Goal: Find specific page/section: Find specific page/section

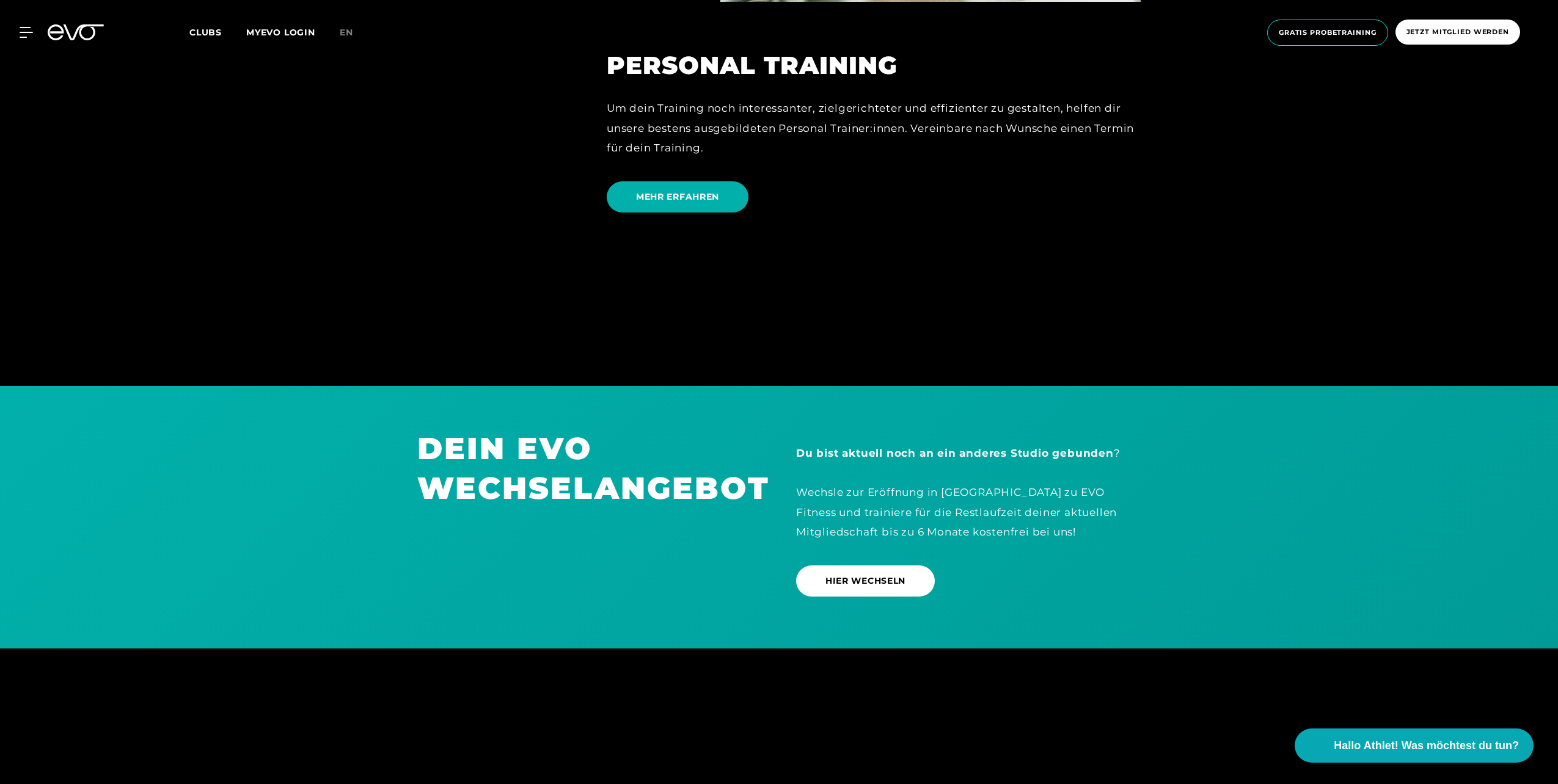
scroll to position [3970, 0]
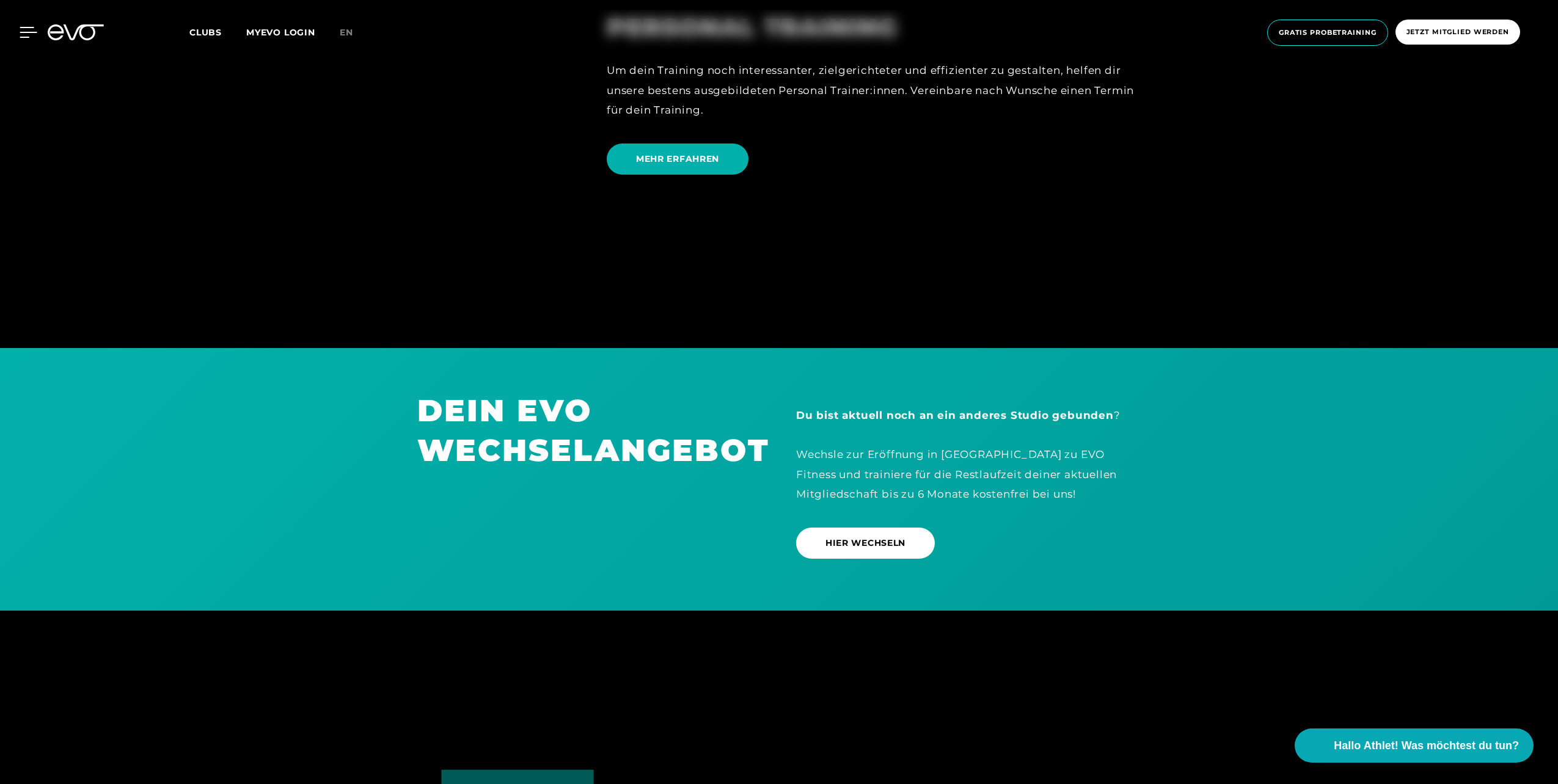
click at [32, 36] on icon at bounding box center [29, 32] width 18 height 11
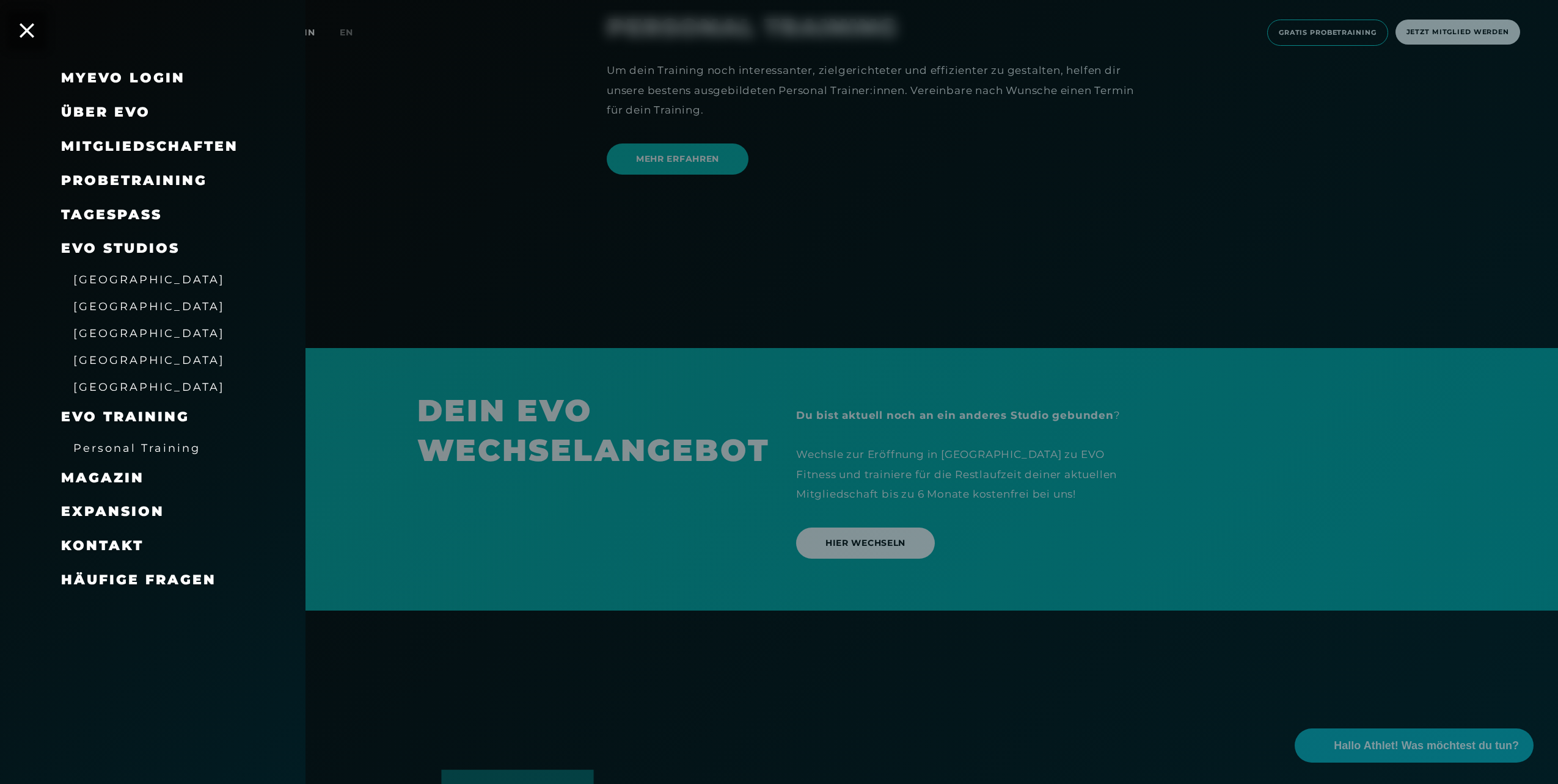
click at [380, 200] on div at bounding box center [779, 392] width 1558 height 784
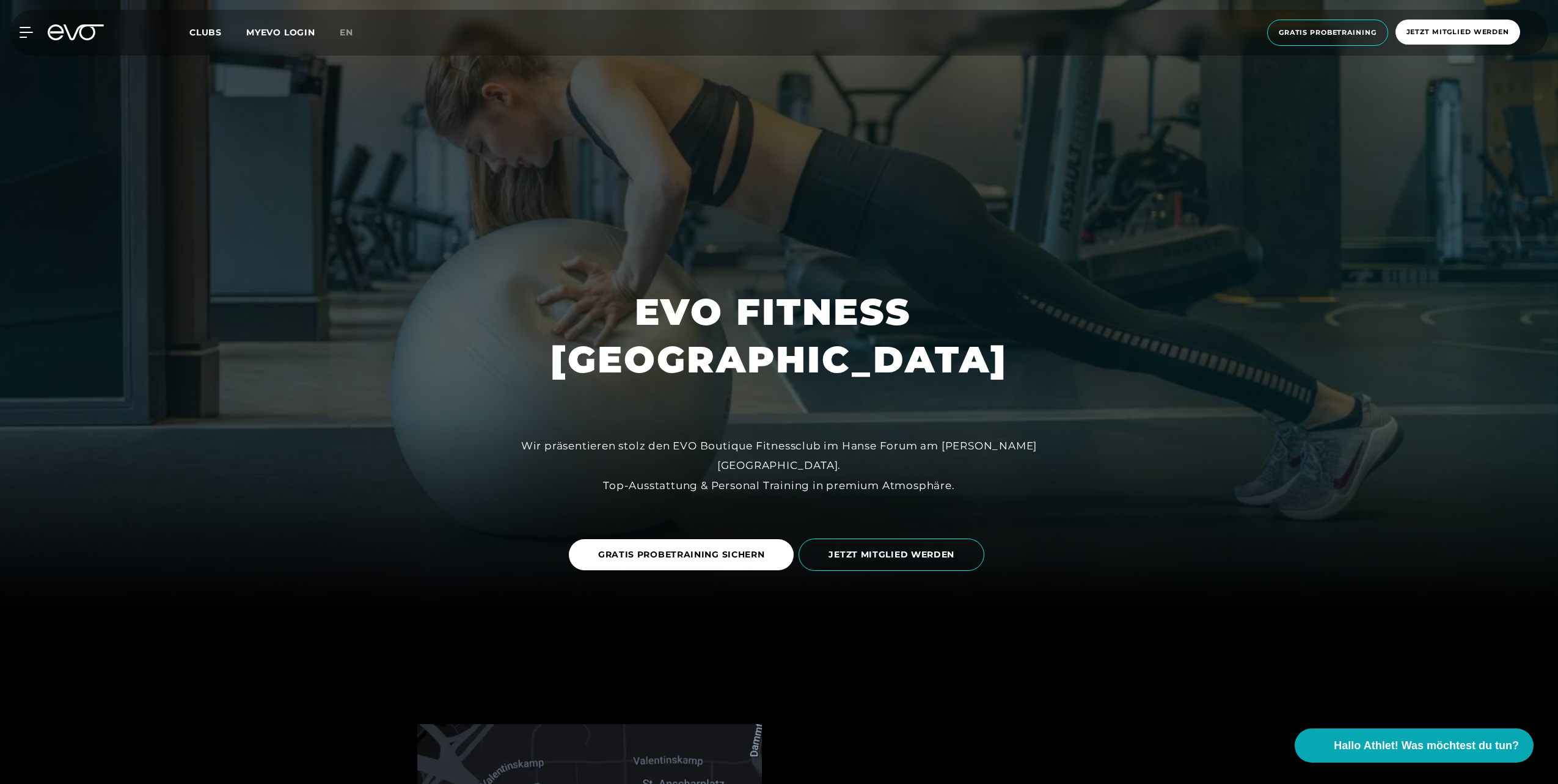
scroll to position [183, 0]
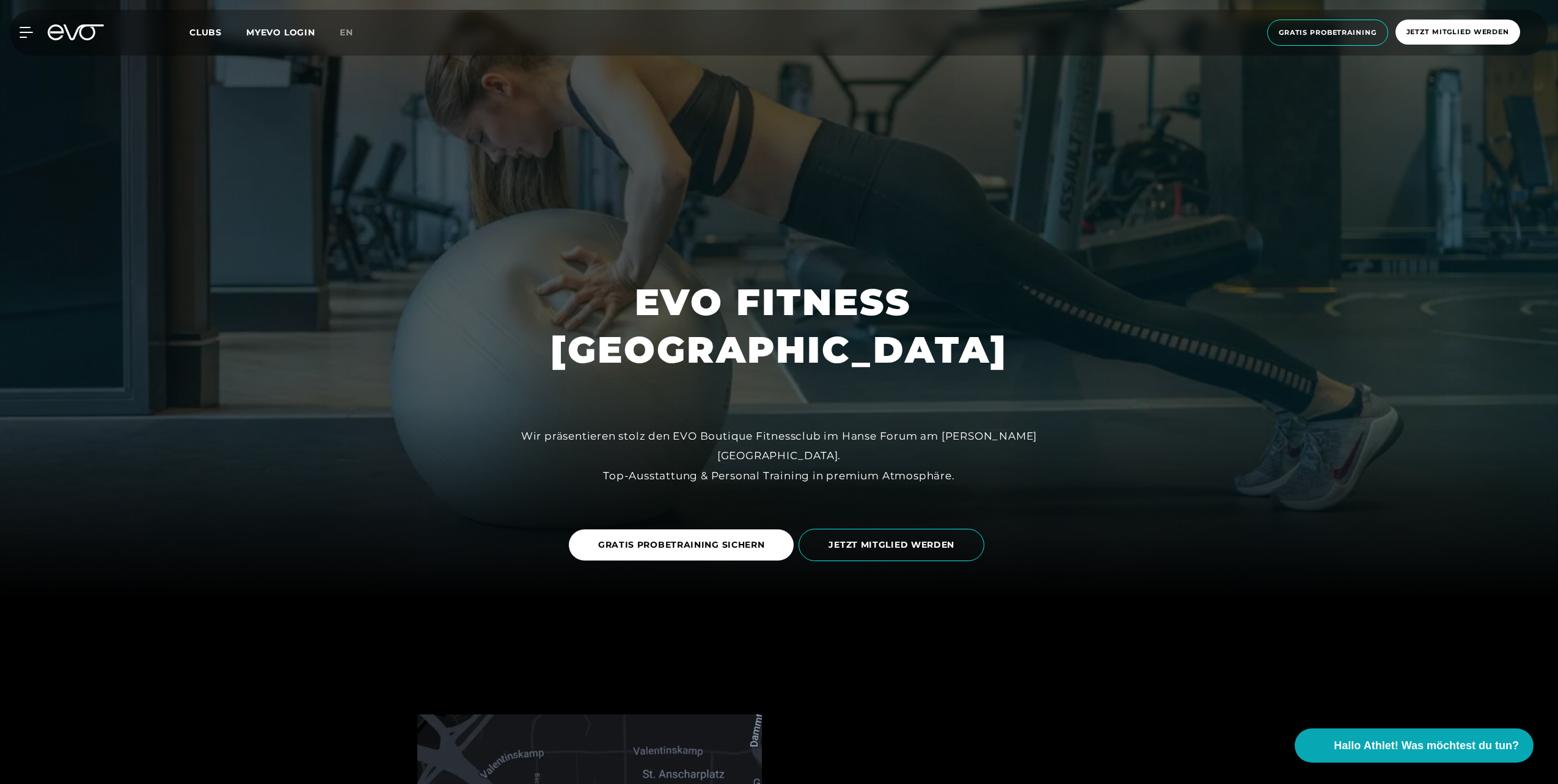
click at [25, 23] on div "MyEVO Login Über EVO Mitgliedschaften Probetraining TAGESPASS EVO Studios [GEOG…" at bounding box center [779, 32] width 1554 height 46
click at [30, 33] on icon at bounding box center [29, 32] width 18 height 11
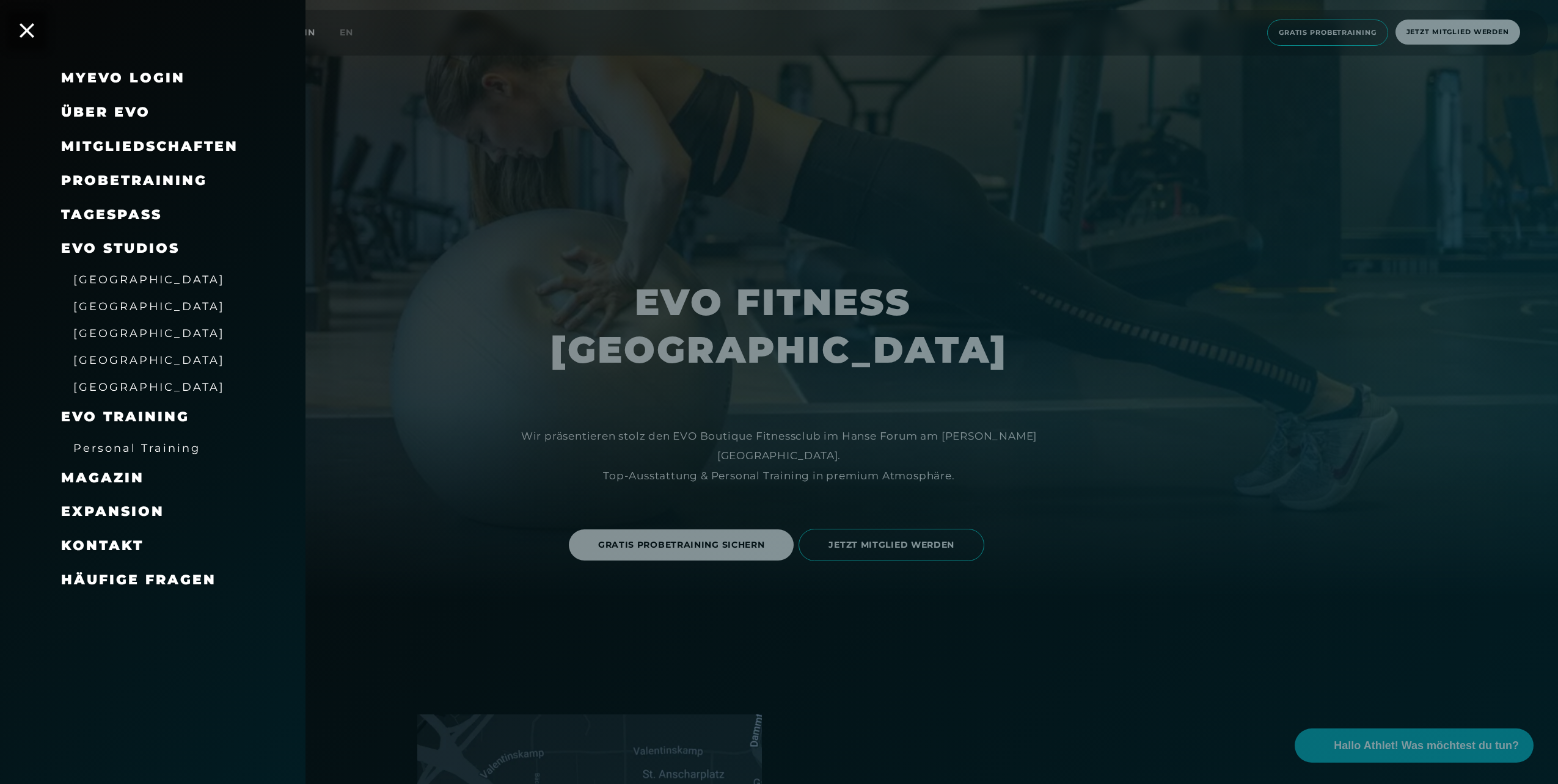
click at [109, 331] on span "[GEOGRAPHIC_DATA]" at bounding box center [149, 333] width 151 height 13
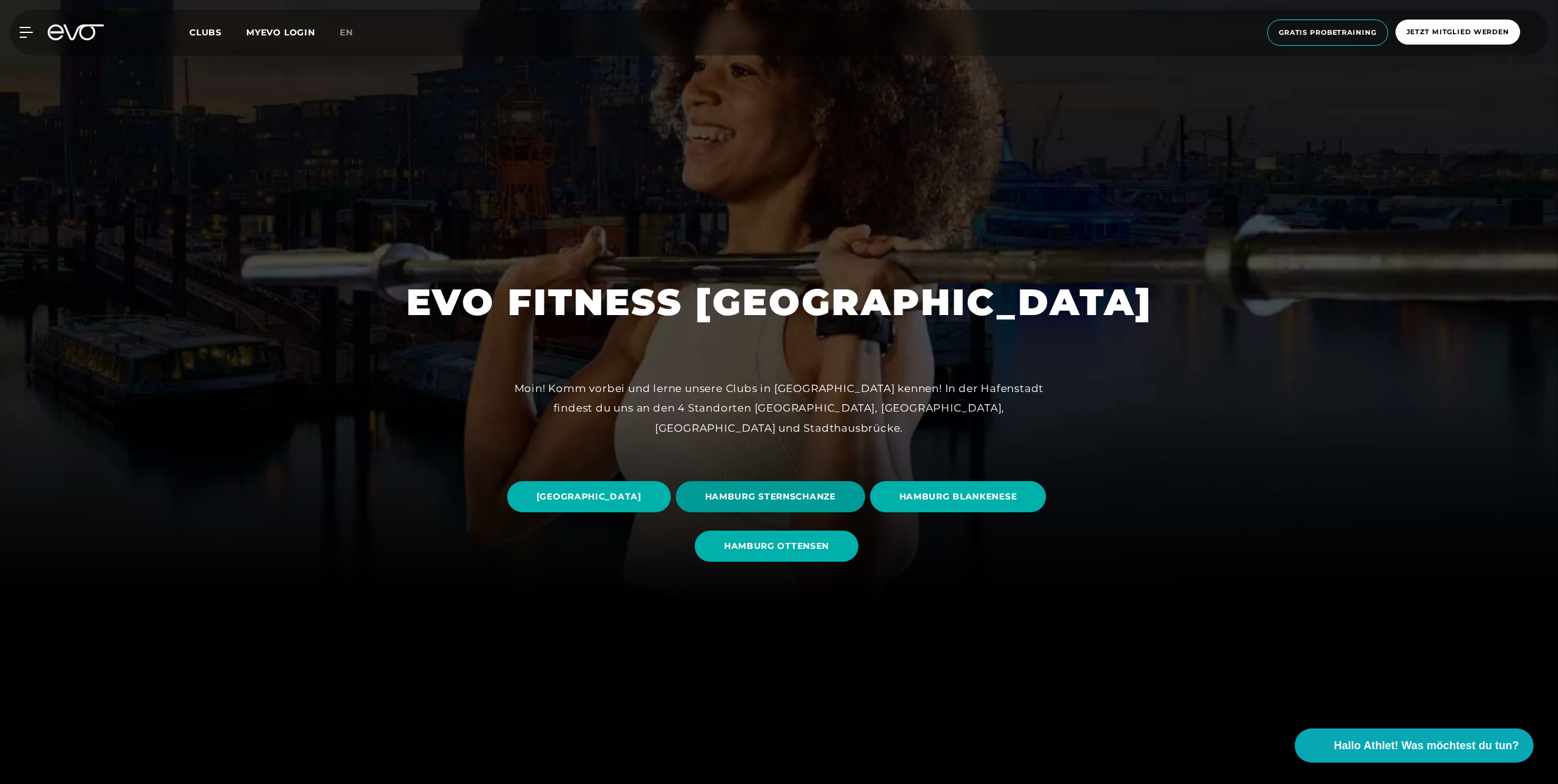
scroll to position [183, 0]
click at [642, 491] on span "[GEOGRAPHIC_DATA]" at bounding box center [588, 496] width 105 height 13
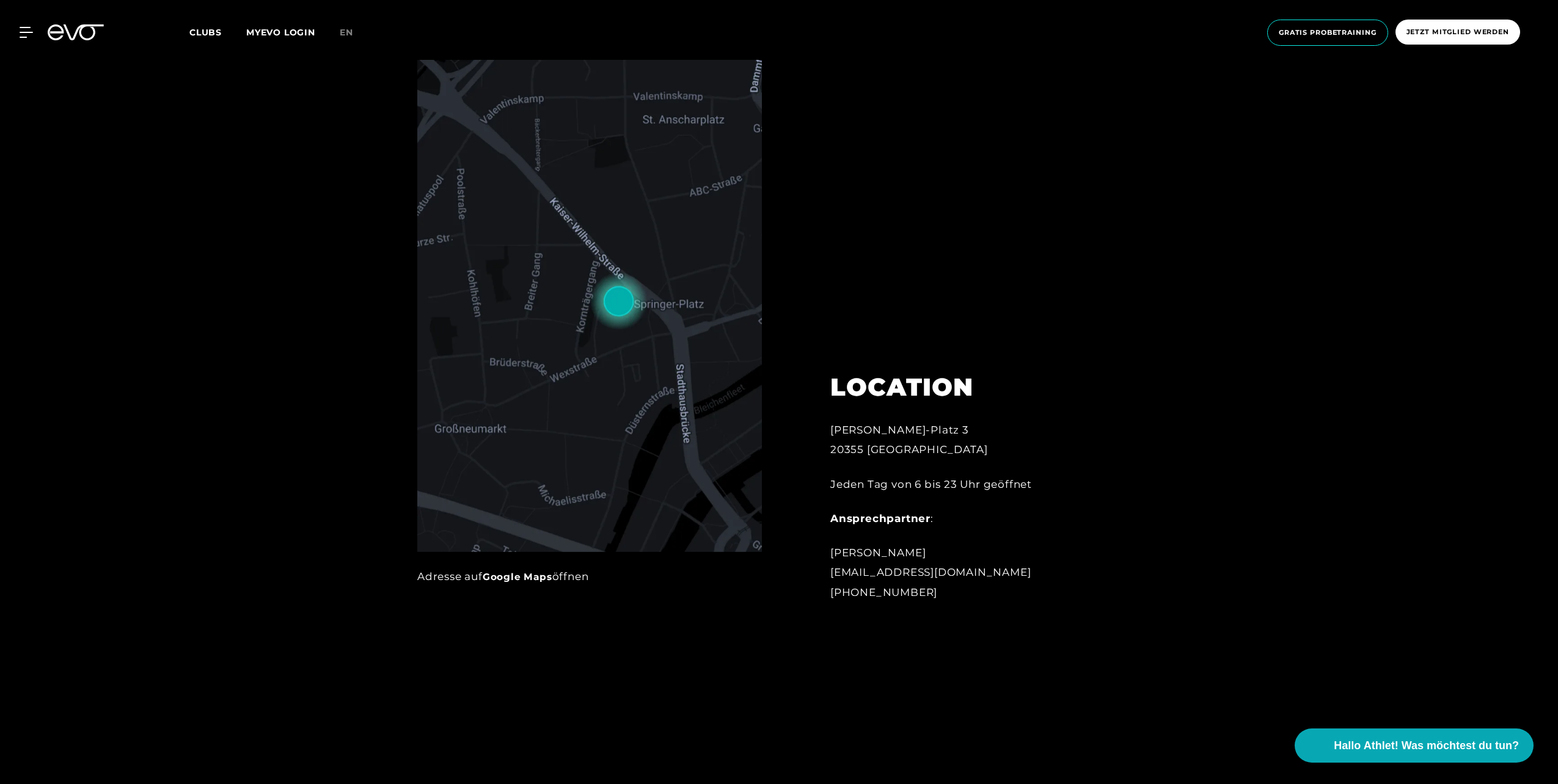
scroll to position [855, 0]
